Goal: Task Accomplishment & Management: Manage account settings

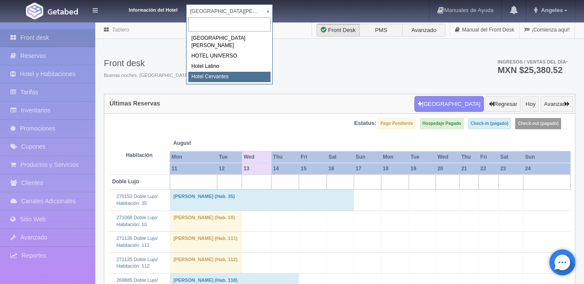
select select "644"
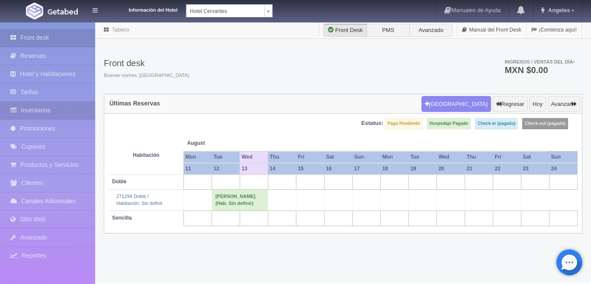
drag, startPoint x: 39, startPoint y: 104, endPoint x: 44, endPoint y: 103, distance: 5.2
click at [39, 103] on link "Inventarios" at bounding box center [47, 111] width 95 height 18
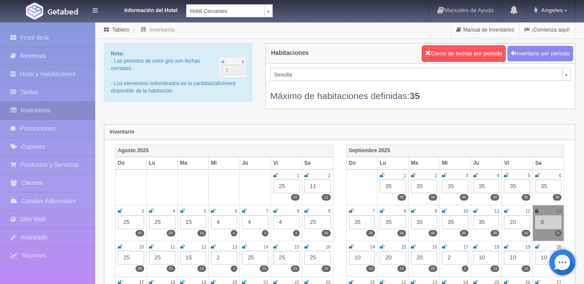
click at [319, 189] on div "11" at bounding box center [317, 187] width 26 height 14
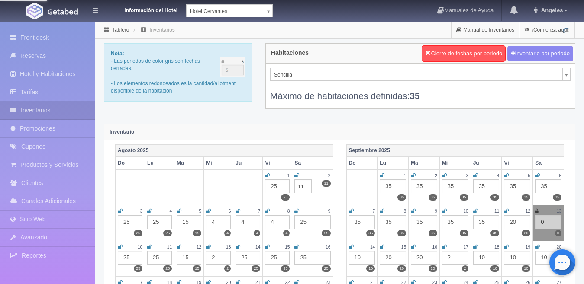
click at [339, 148] on div "Agosto 2025 Do Lu Ma Mi Ju Vi Sa 1 25 25 2 11 11 11 3 25 25 4 25 25 5 15 15 6 4…" at bounding box center [224, 266] width 231 height 242
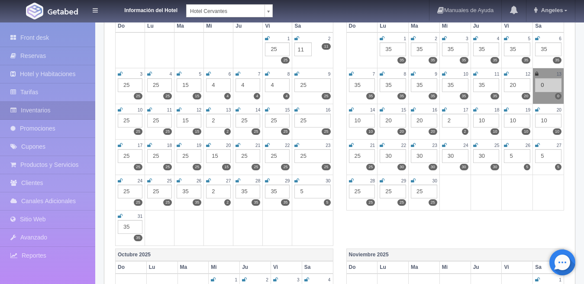
scroll to position [138, 0]
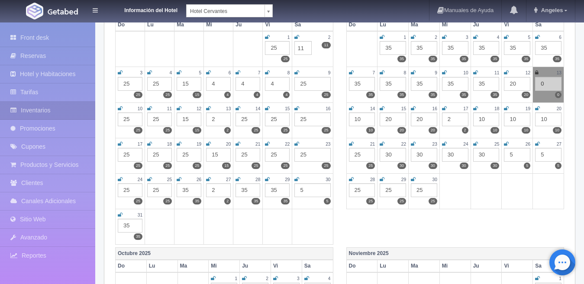
click at [190, 121] on div "15" at bounding box center [189, 120] width 25 height 14
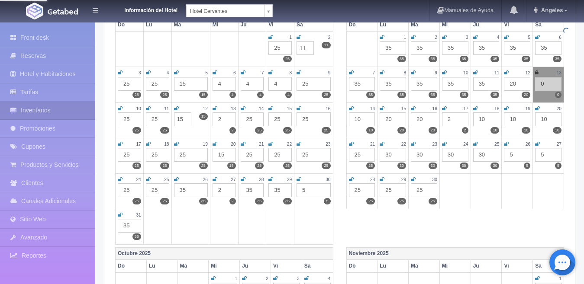
click at [228, 119] on div "2" at bounding box center [224, 120] width 23 height 14
